Goal: Find specific page/section: Find specific page/section

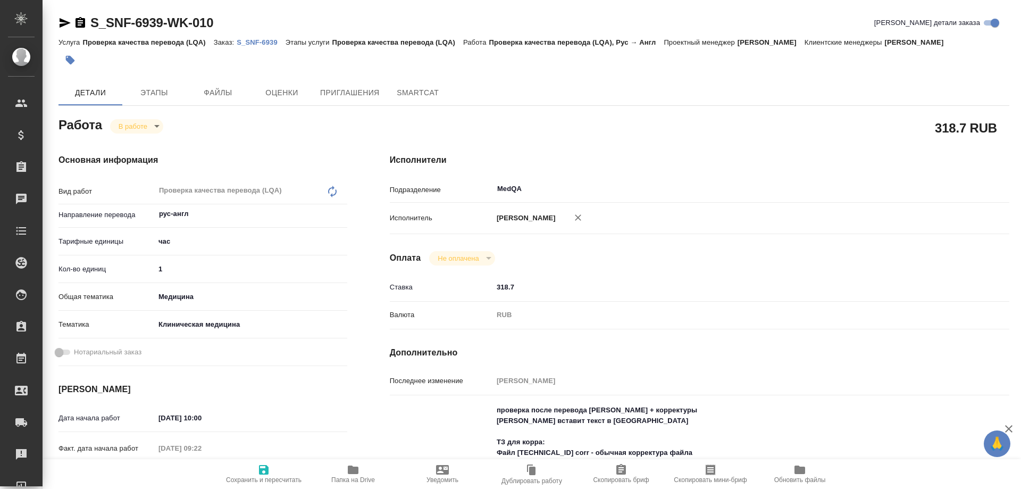
click at [351, 476] on span "Папка на Drive" at bounding box center [353, 479] width 44 height 7
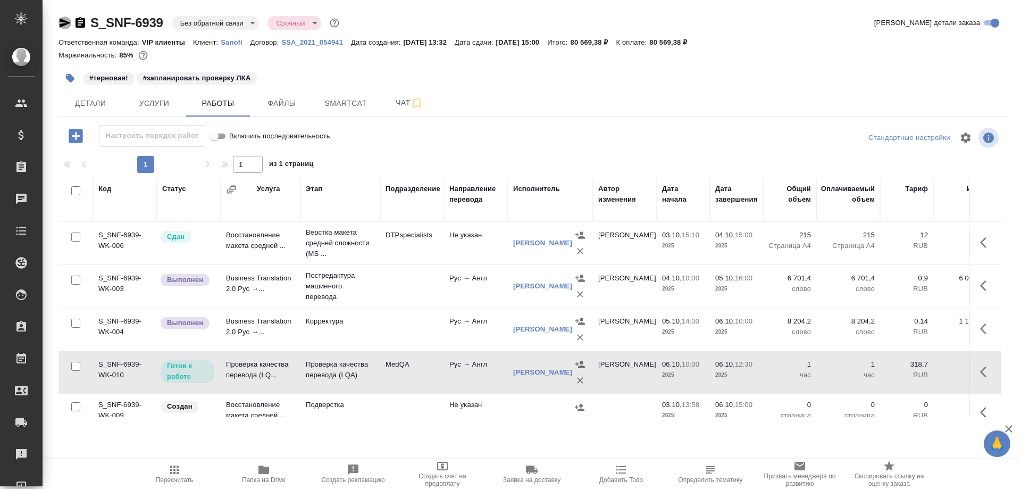
click at [64, 22] on icon "button" at bounding box center [65, 23] width 11 height 10
